Goal: Task Accomplishment & Management: Complete application form

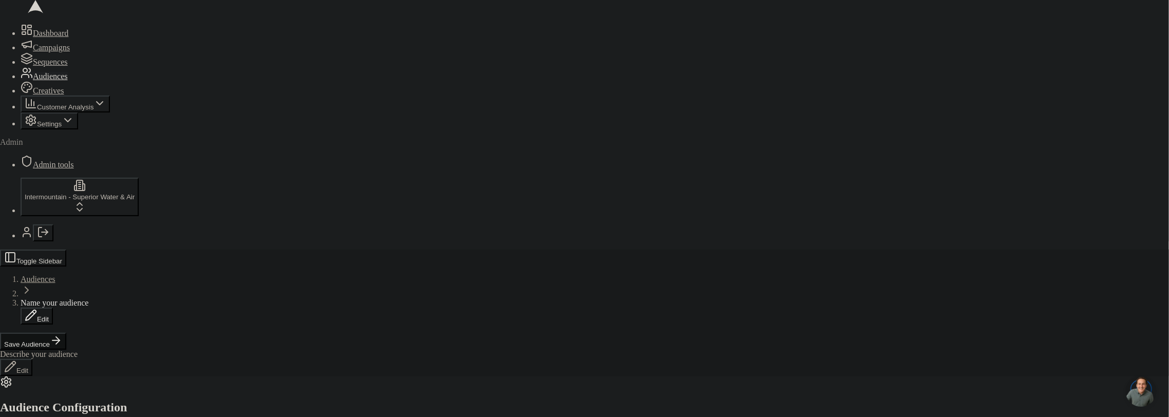
click at [25, 40] on icon at bounding box center [31, 34] width 12 height 12
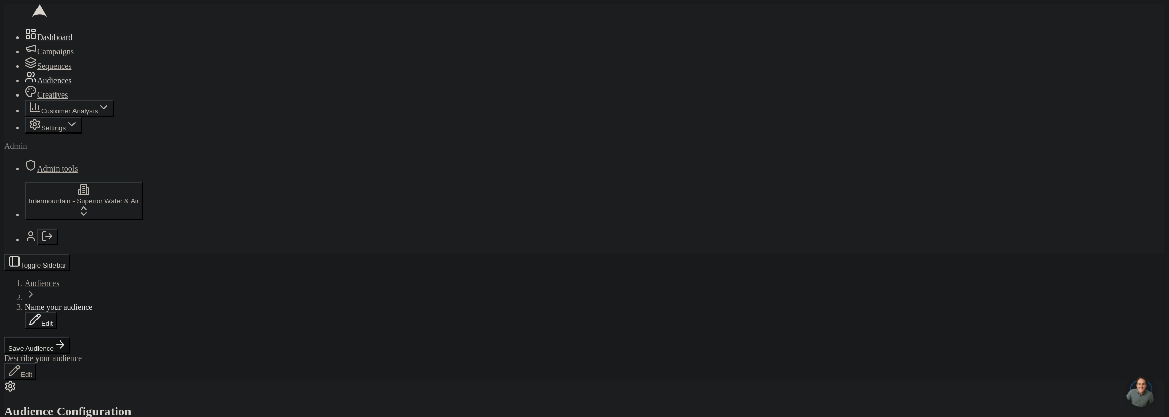
click at [25, 42] on link "Dashboard" at bounding box center [49, 37] width 48 height 9
